Goal: Go to known website: Go to known website

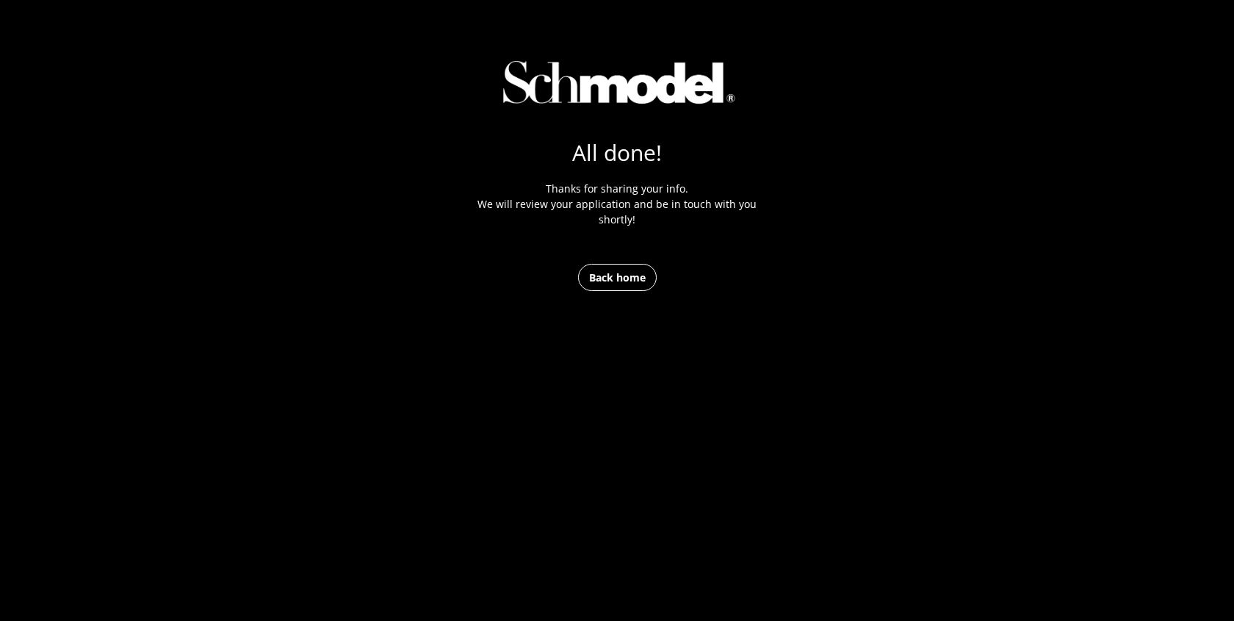
click at [635, 277] on link "Back home" at bounding box center [617, 277] width 79 height 27
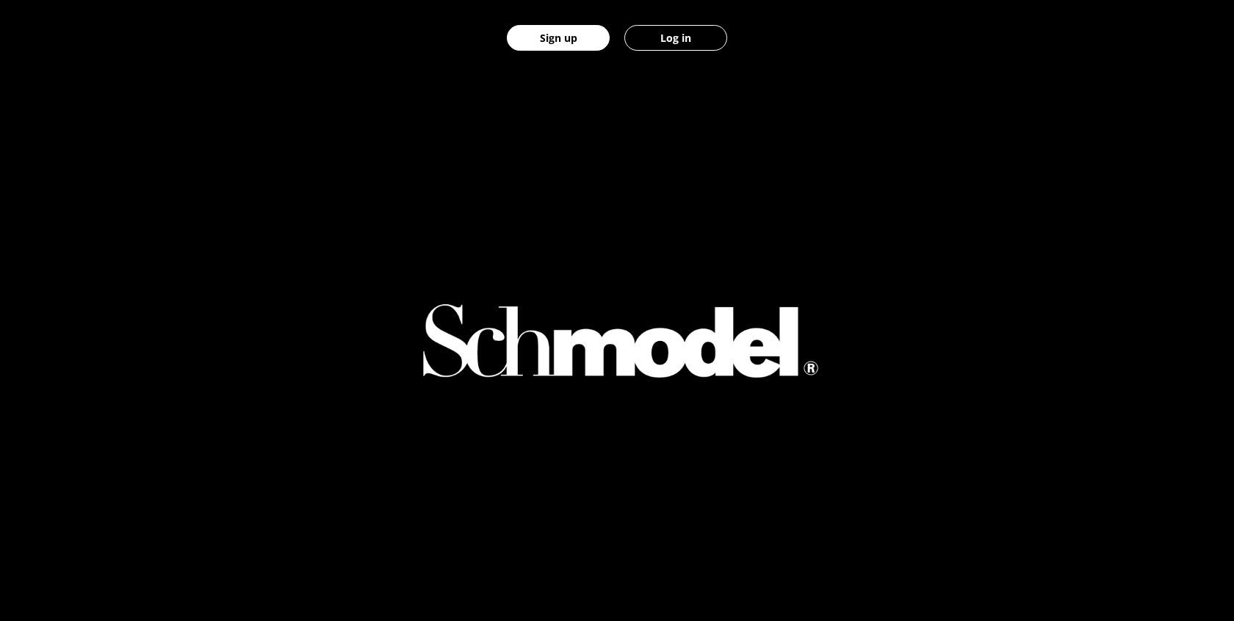
click at [684, 39] on button "Log in" at bounding box center [675, 38] width 103 height 26
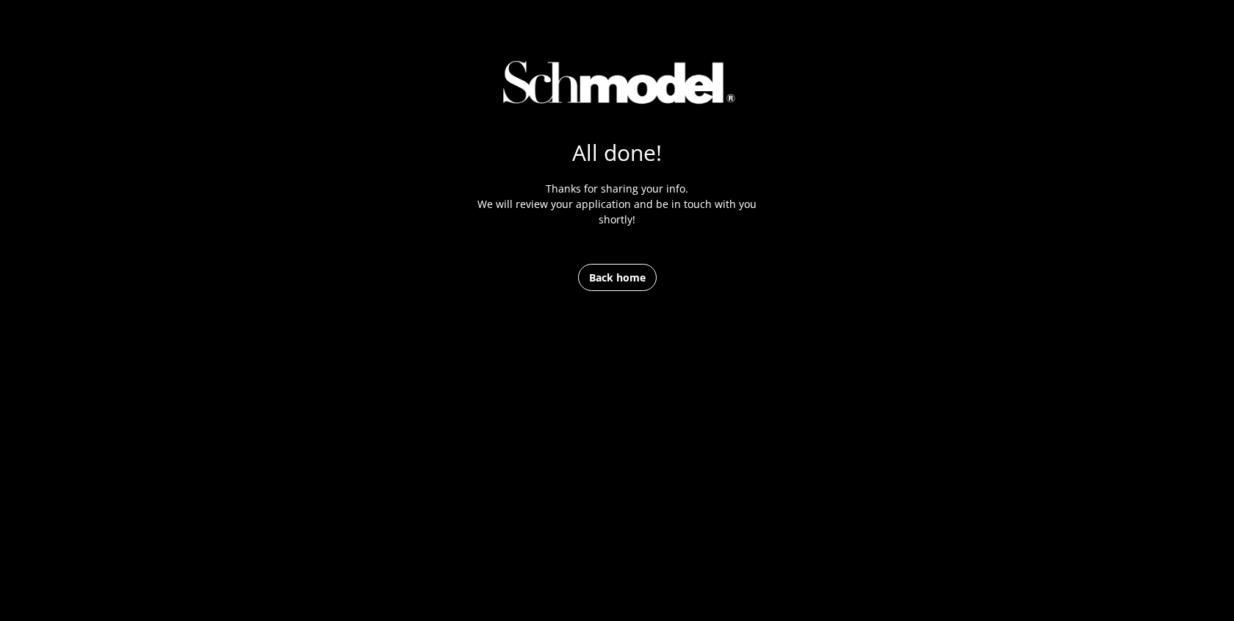
click at [596, 277] on link "Back home" at bounding box center [617, 277] width 79 height 27
